Goal: Complete application form

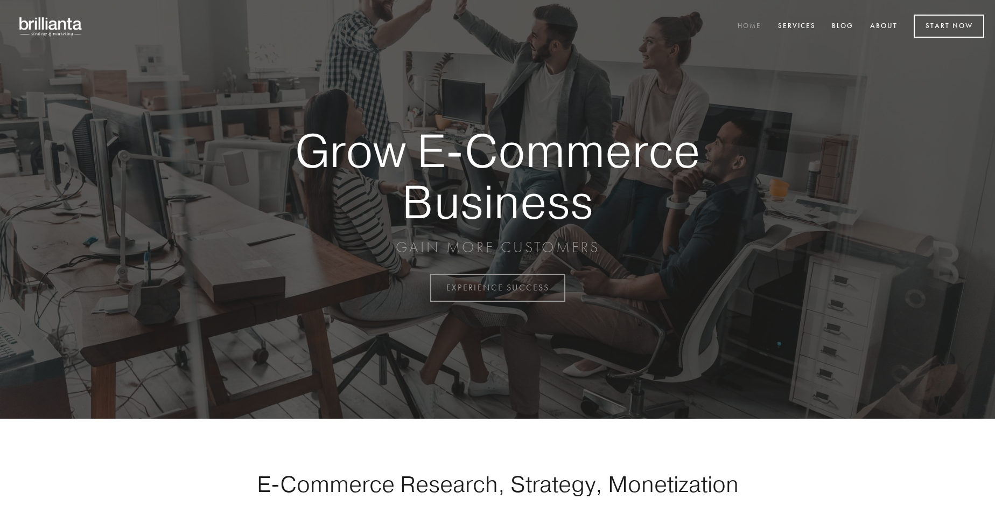
scroll to position [2822, 0]
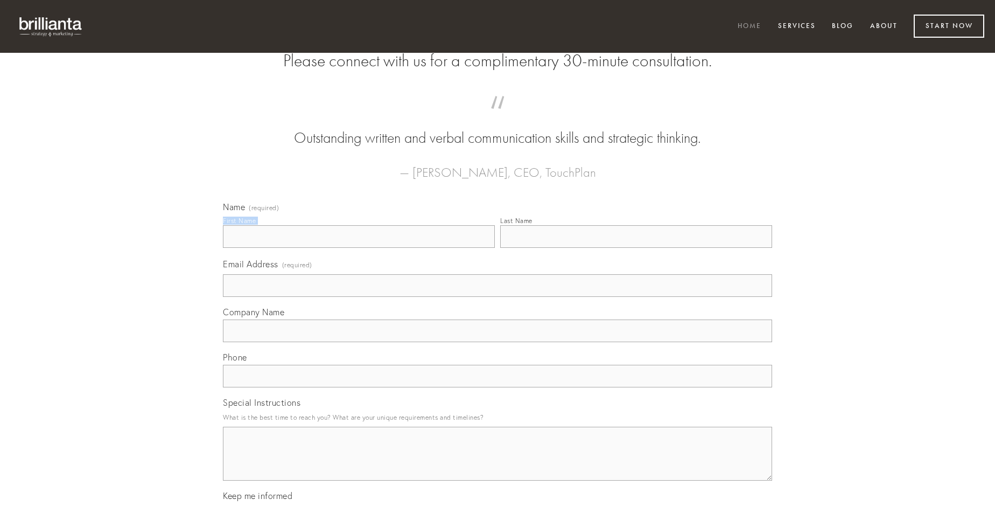
type input "[PERSON_NAME]"
click at [636, 248] on input "Last Name" at bounding box center [636, 236] width 272 height 23
type input "[PERSON_NAME]"
click at [497, 297] on input "Email Address (required)" at bounding box center [497, 285] width 549 height 23
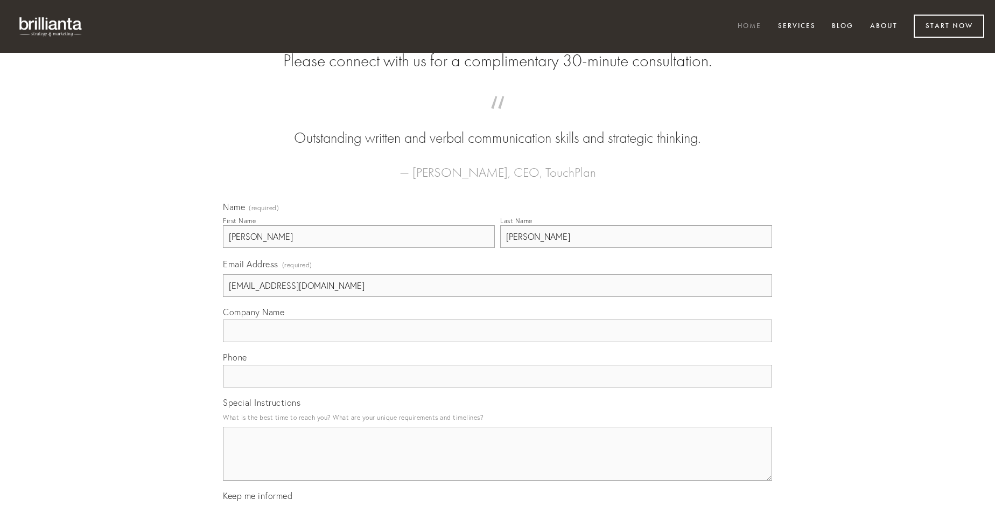
type input "[EMAIL_ADDRESS][DOMAIN_NAME]"
click at [497, 342] on input "Company Name" at bounding box center [497, 330] width 549 height 23
type input "sol"
click at [497, 387] on input "text" at bounding box center [497, 375] width 549 height 23
click at [497, 463] on textarea "Special Instructions" at bounding box center [497, 453] width 549 height 54
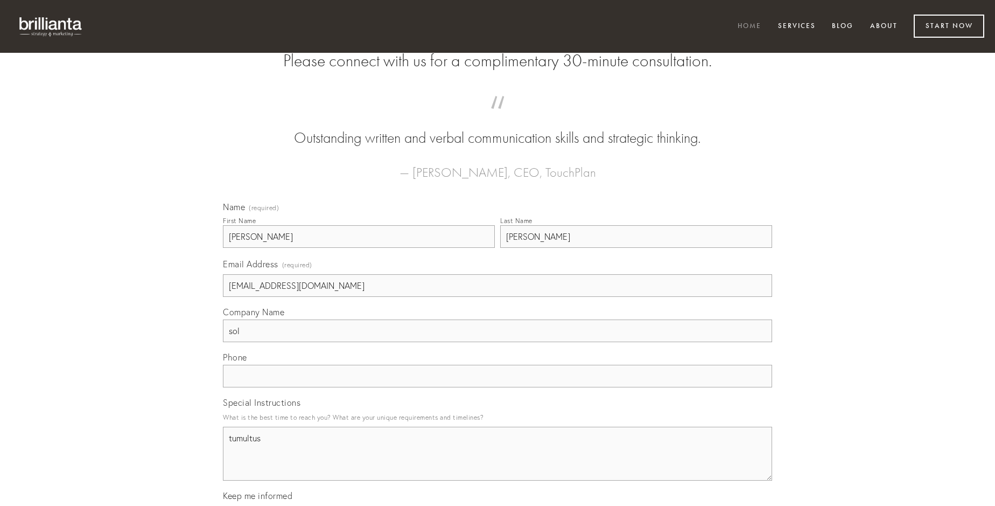
type textarea "tumultus"
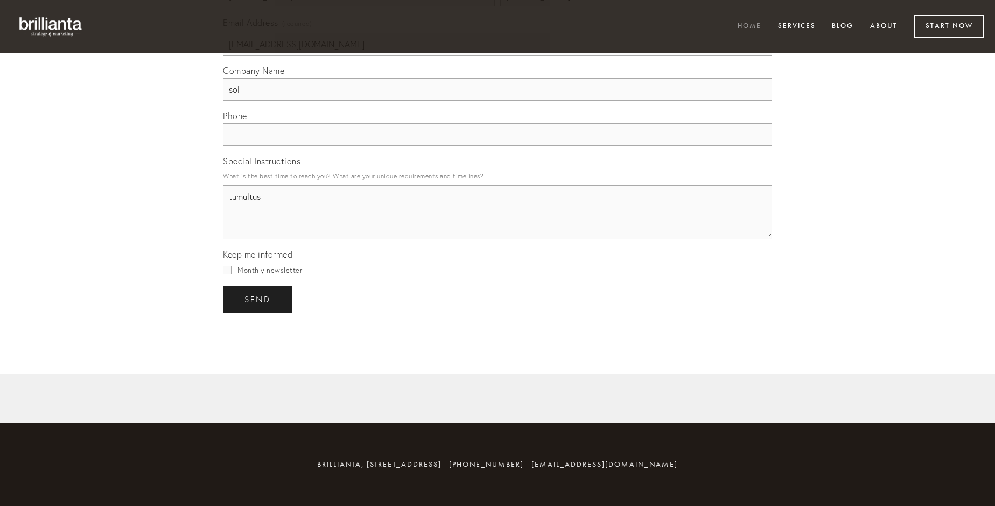
click at [258, 299] on span "send" at bounding box center [257, 299] width 26 height 10
